Goal: Task Accomplishment & Management: Use online tool/utility

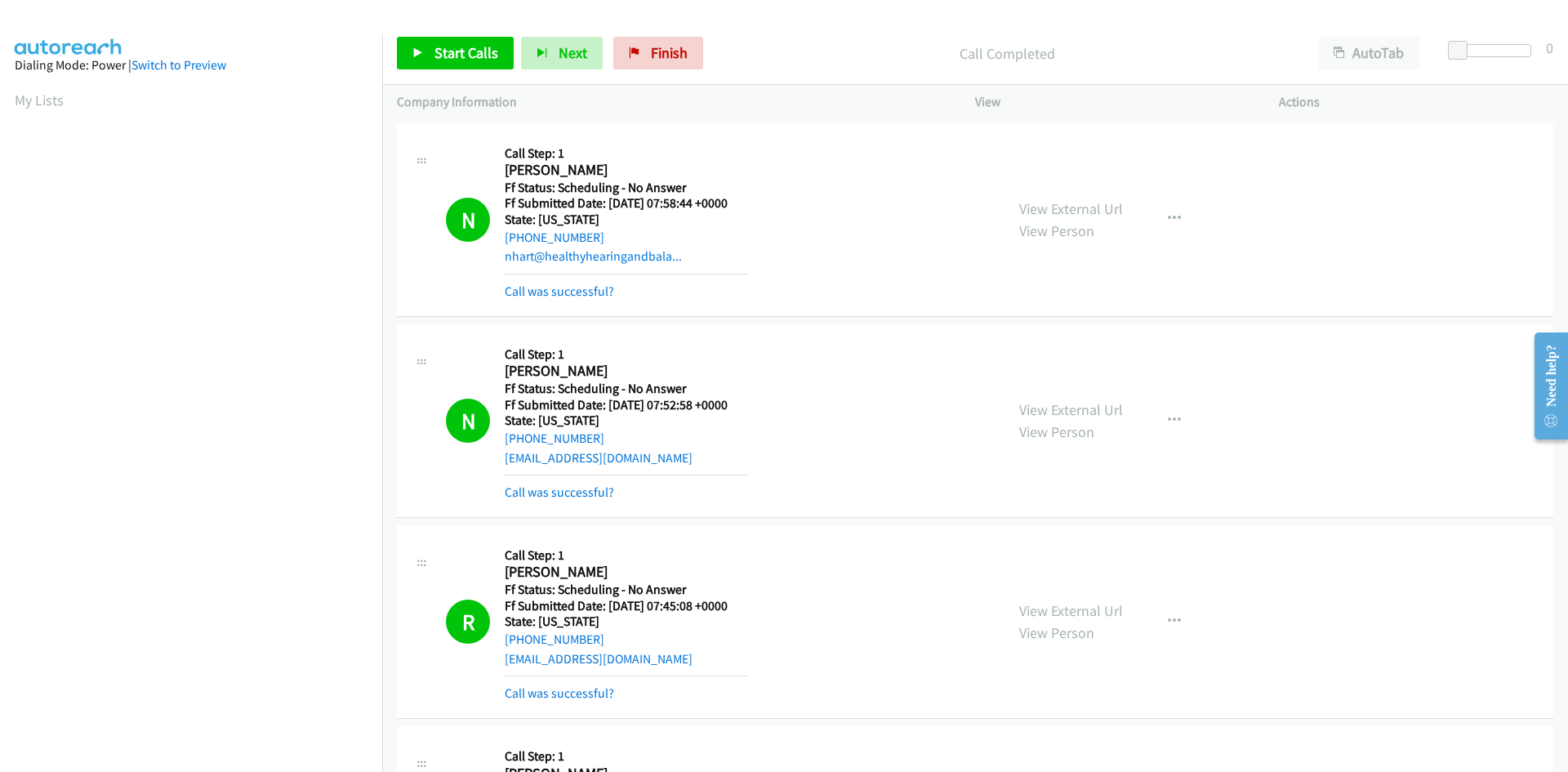
scroll to position [144, 0]
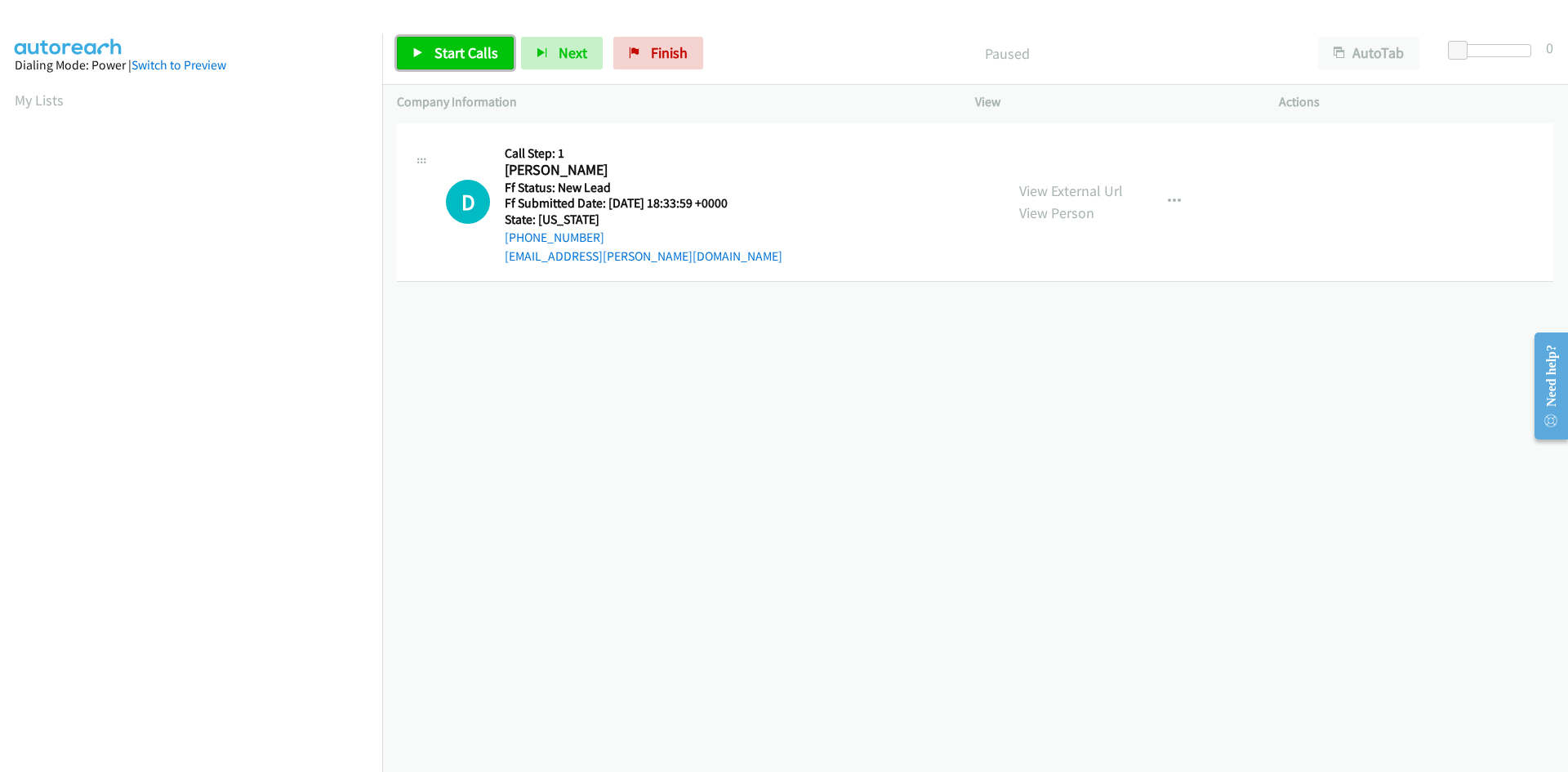
click at [467, 58] on span "Start Calls" at bounding box center [467, 52] width 64 height 19
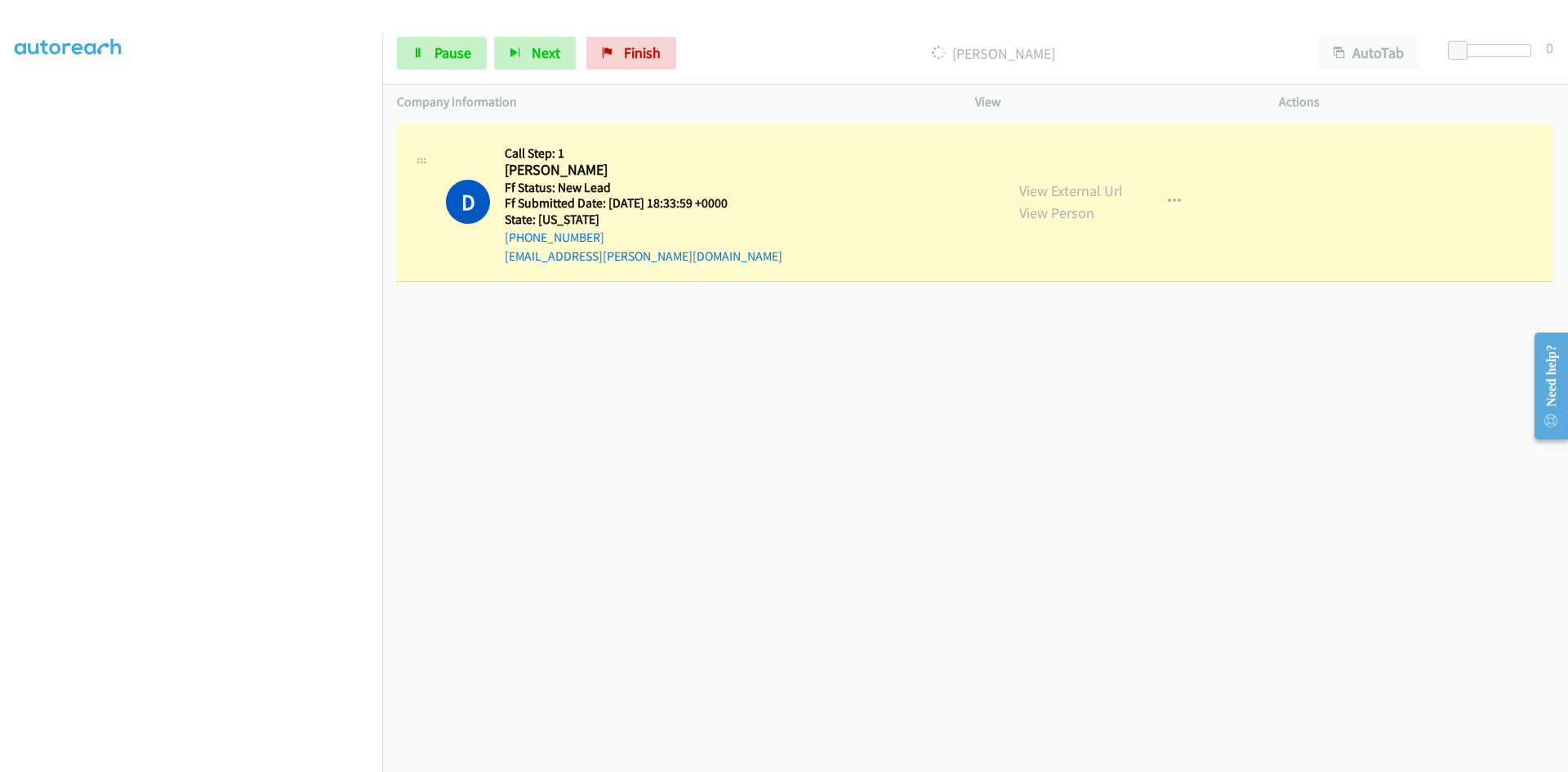
scroll to position [144, 0]
click at [1097, 188] on link "View External Url" at bounding box center [1070, 190] width 103 height 19
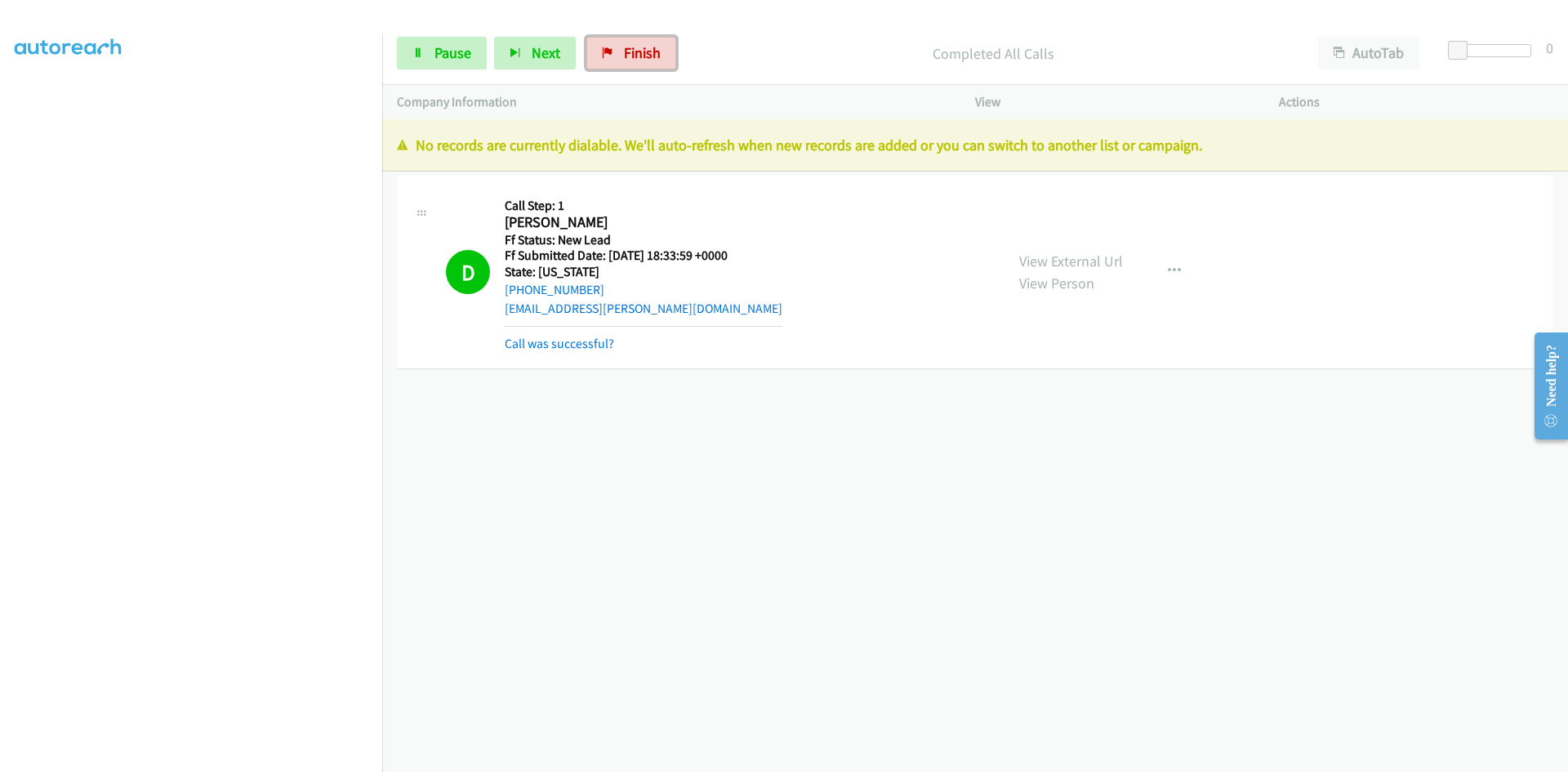
drag, startPoint x: 626, startPoint y: 46, endPoint x: 855, endPoint y: 109, distance: 237.5
click at [626, 46] on span "Finish" at bounding box center [642, 52] width 37 height 19
